Goal: Navigation & Orientation: Find specific page/section

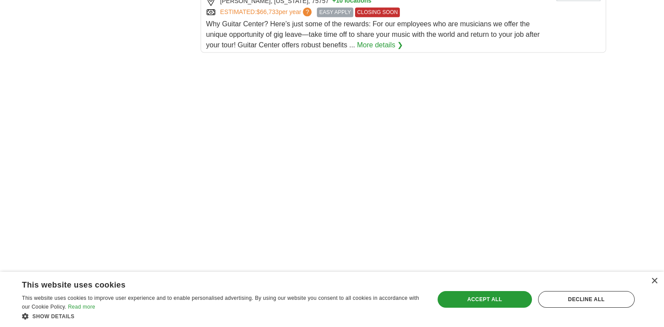
scroll to position [1133, 0]
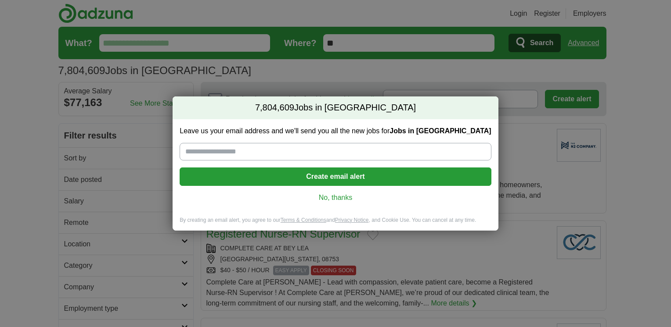
click at [341, 200] on link "No, thanks" at bounding box center [335, 198] width 297 height 10
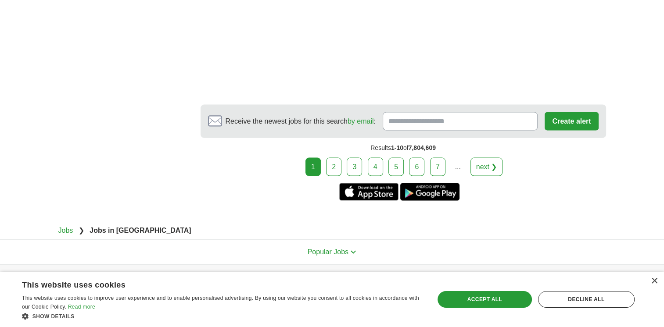
scroll to position [1608, 0]
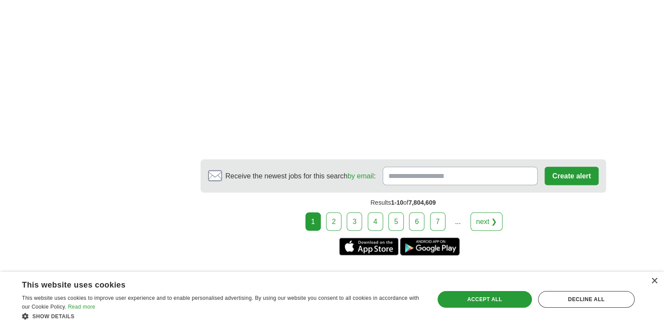
click at [486, 212] on link "next ❯" at bounding box center [487, 221] width 32 height 18
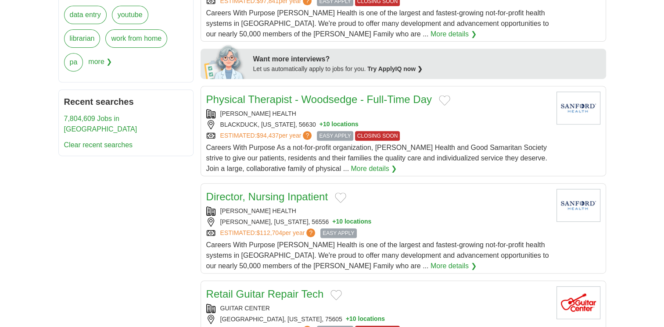
scroll to position [501, 0]
